Goal: Transaction & Acquisition: Purchase product/service

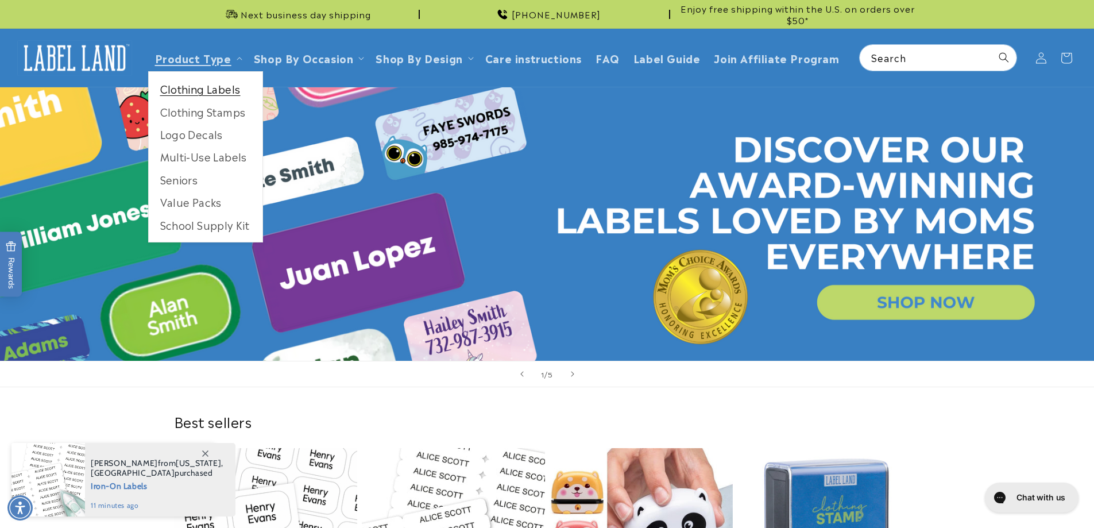
click at [200, 86] on link "Clothing Labels" at bounding box center [206, 88] width 114 height 22
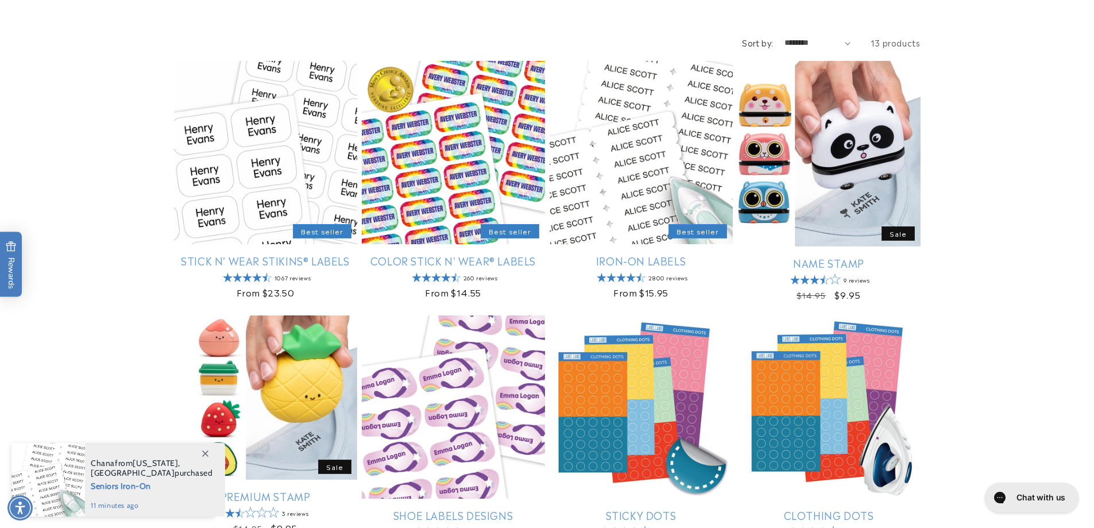
scroll to position [172, 0]
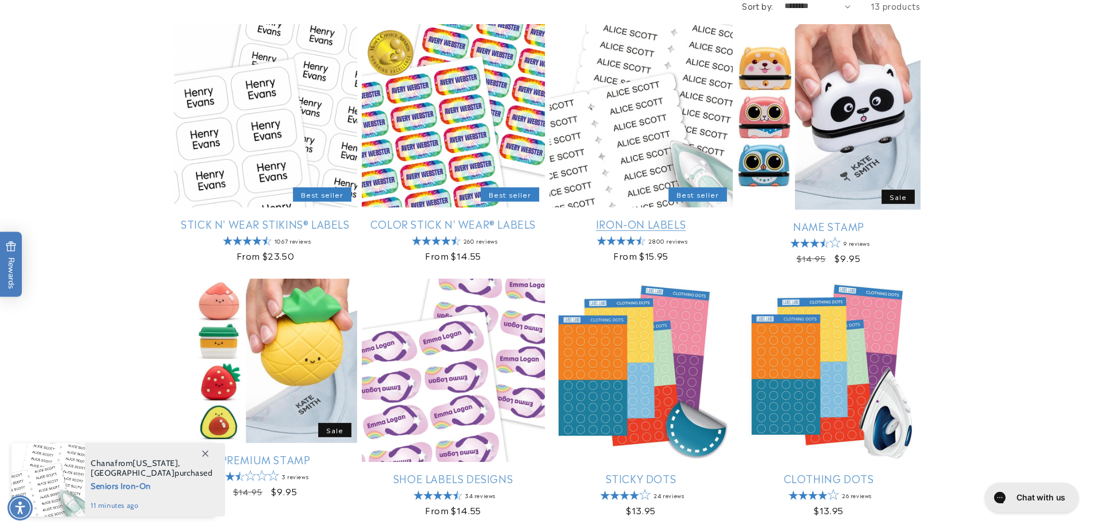
click at [649, 224] on link "Iron-On Labels" at bounding box center [640, 223] width 183 height 13
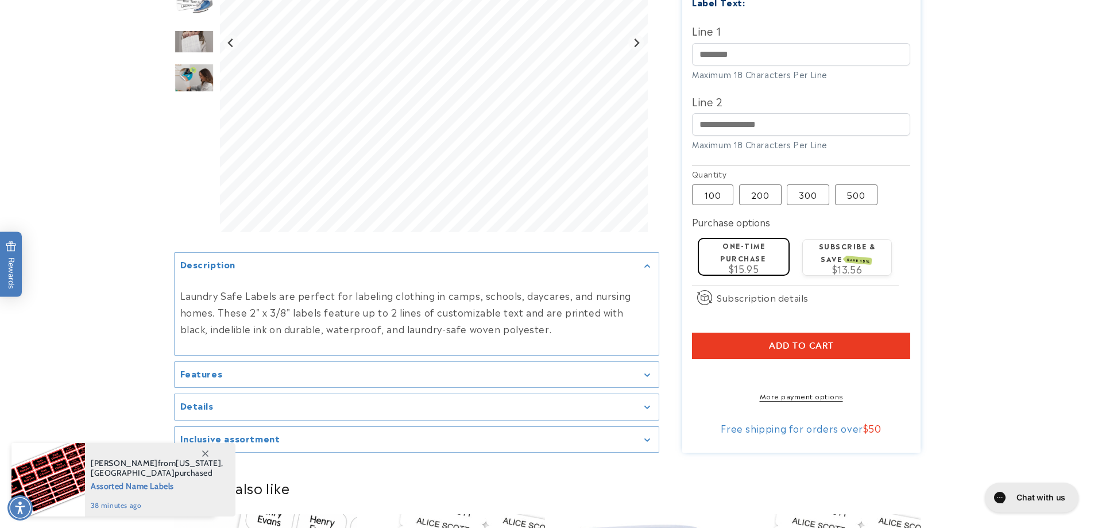
scroll to position [344, 0]
click at [640, 402] on div "Details" at bounding box center [416, 406] width 472 height 9
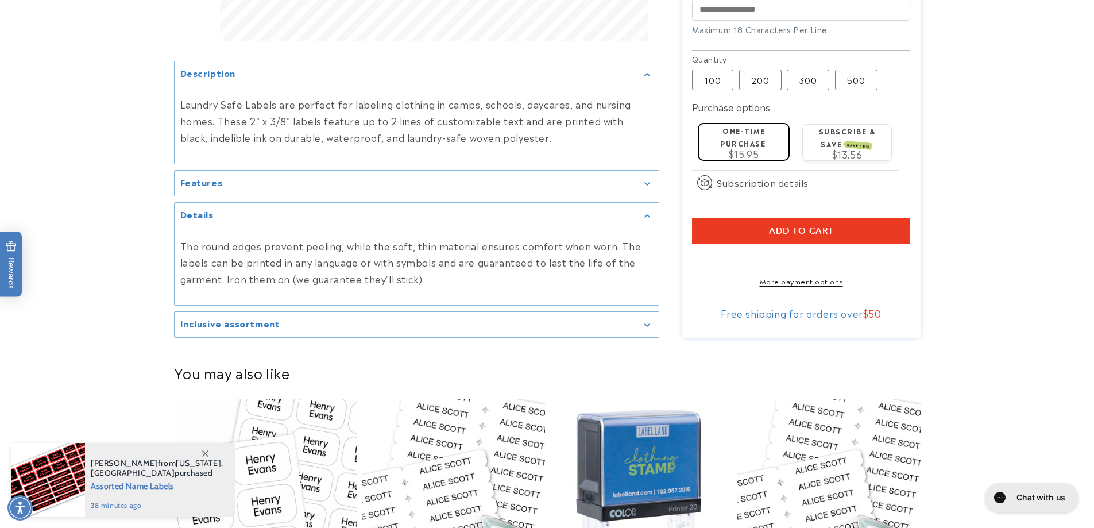
scroll to position [459, 0]
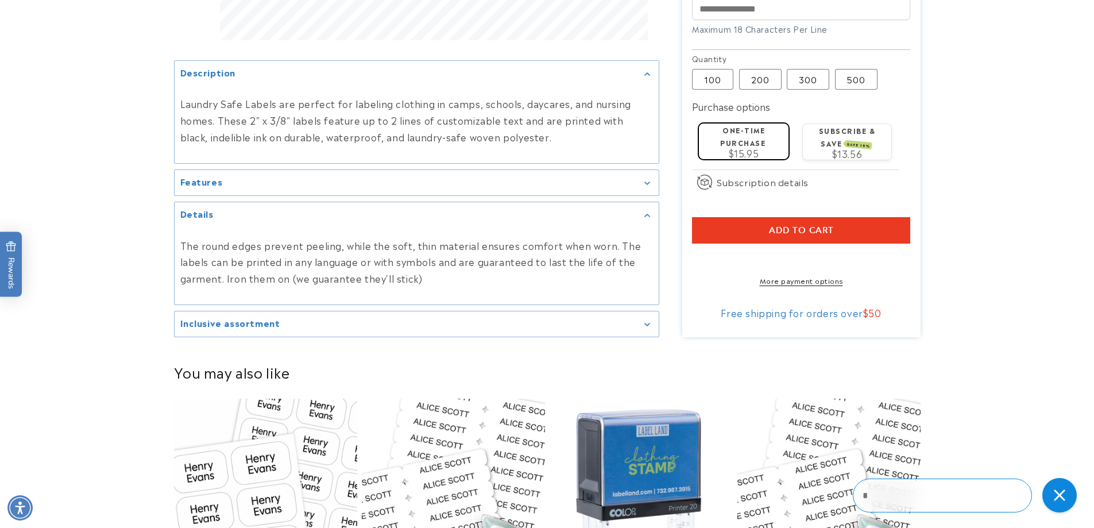
click at [645, 323] on icon "Gallery Viewer" at bounding box center [647, 324] width 6 height 3
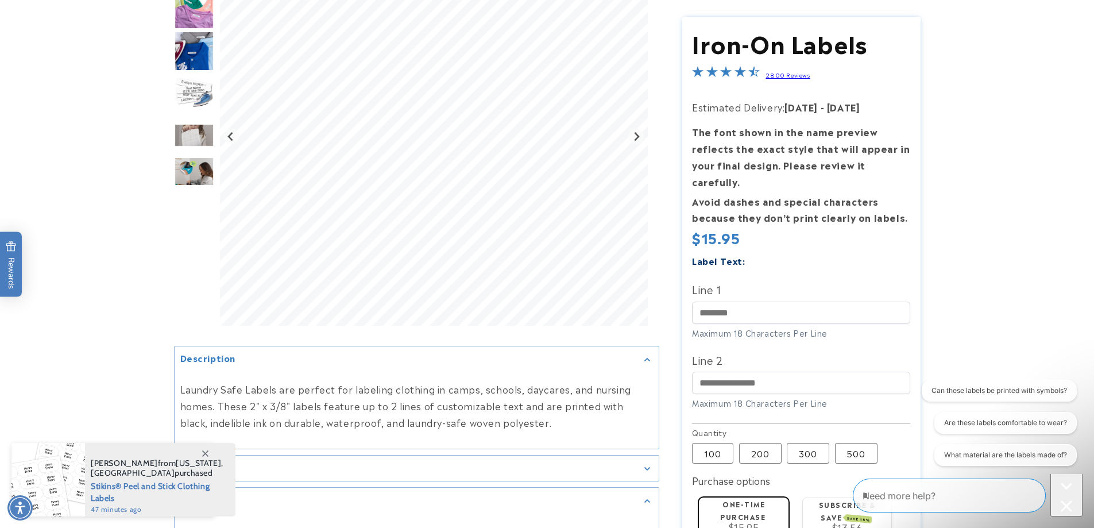
scroll to position [230, 0]
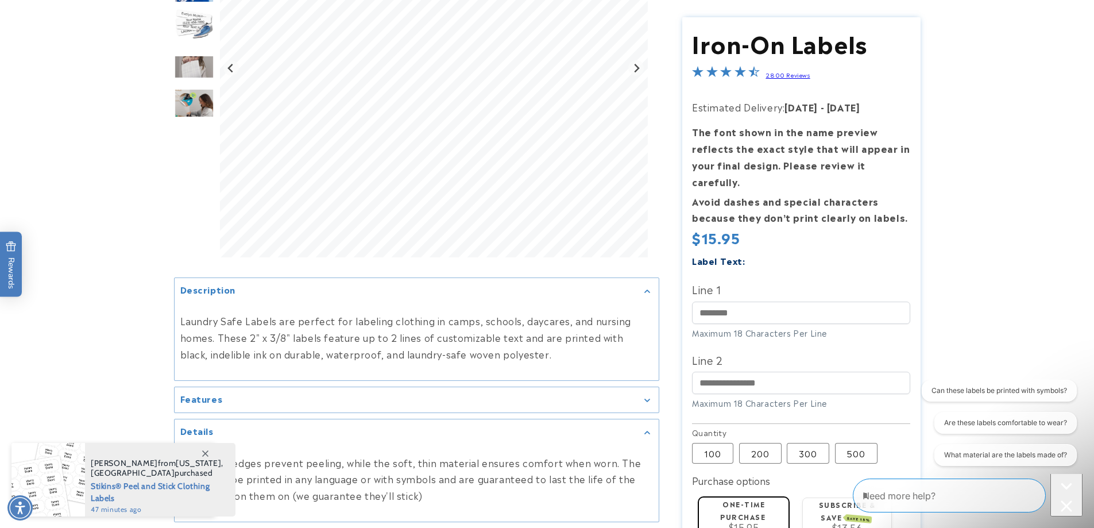
click at [647, 406] on summary "Features" at bounding box center [417, 400] width 484 height 26
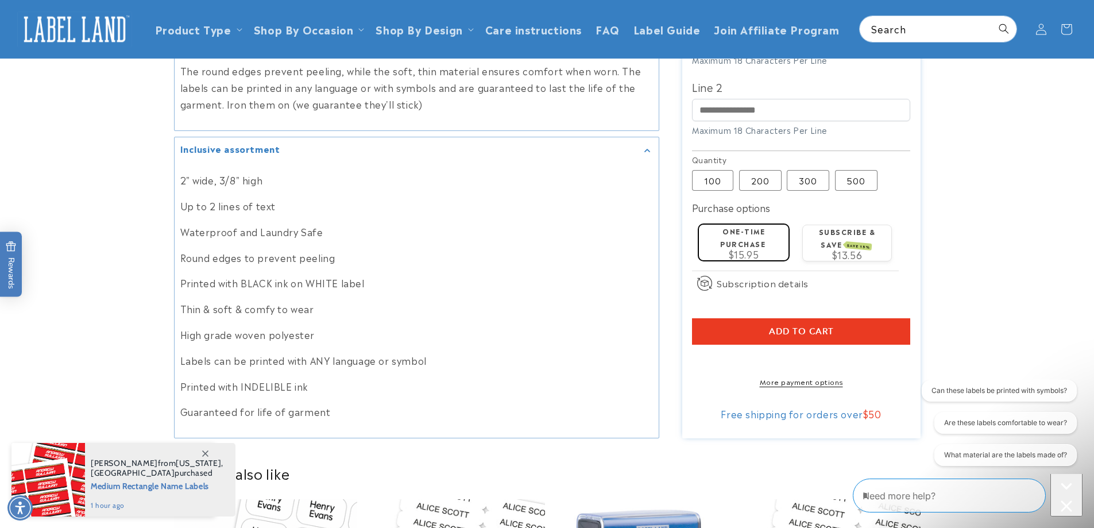
scroll to position [861, 0]
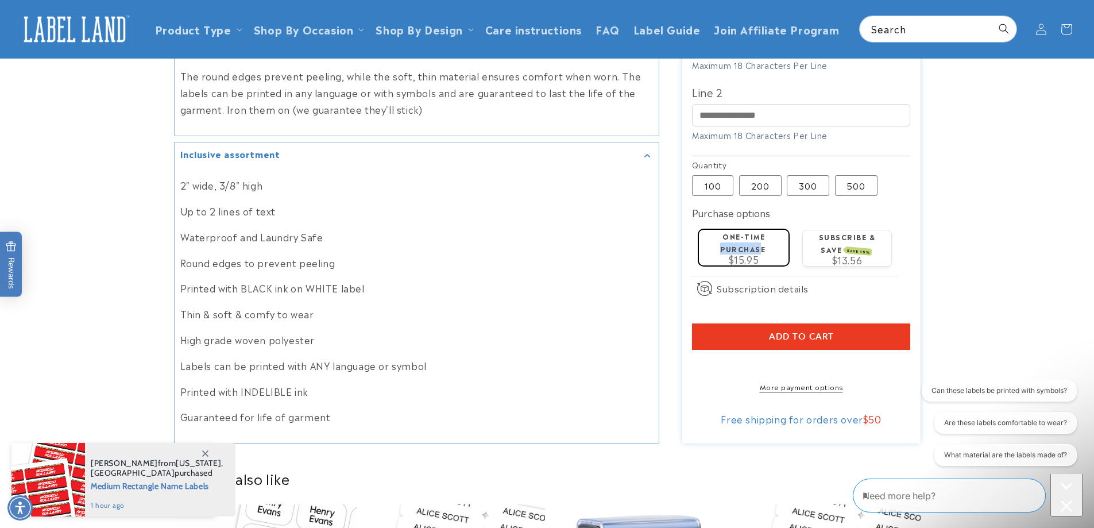
click at [761, 234] on div "One-time purchase $15.95" at bounding box center [743, 247] width 80 height 34
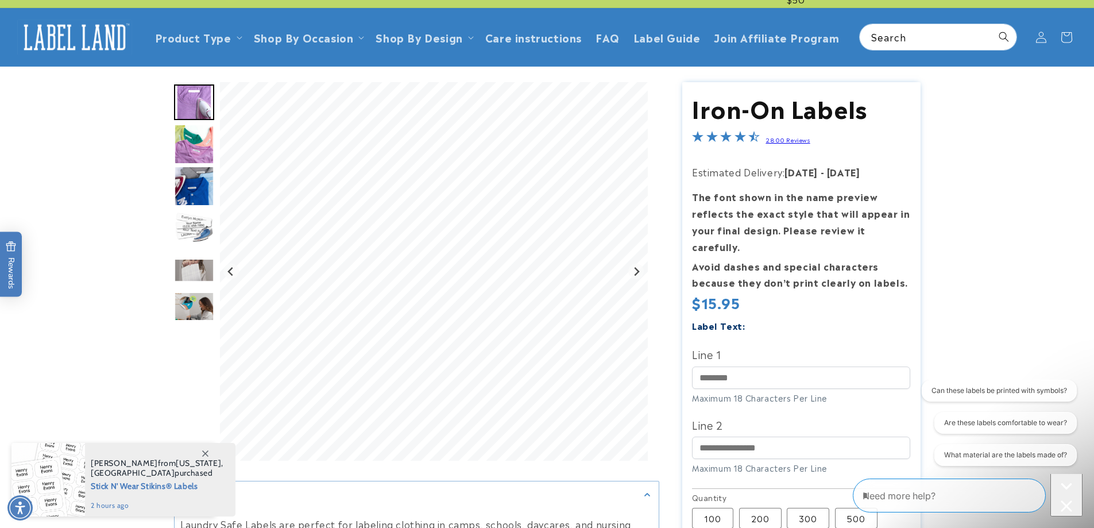
scroll to position [0, 0]
